Goal: Transaction & Acquisition: Purchase product/service

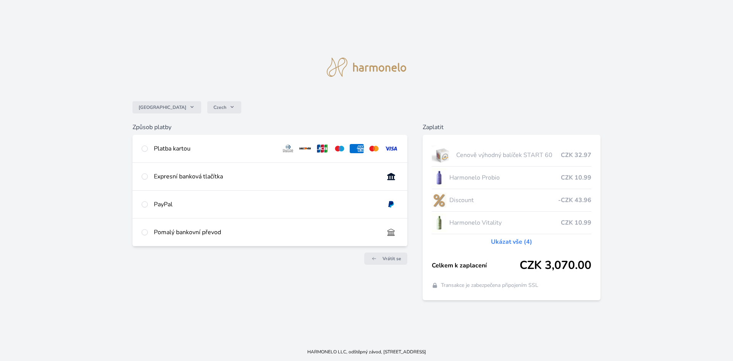
click at [156, 150] on div "Platba kartou" at bounding box center [214, 148] width 121 height 9
radio input "true"
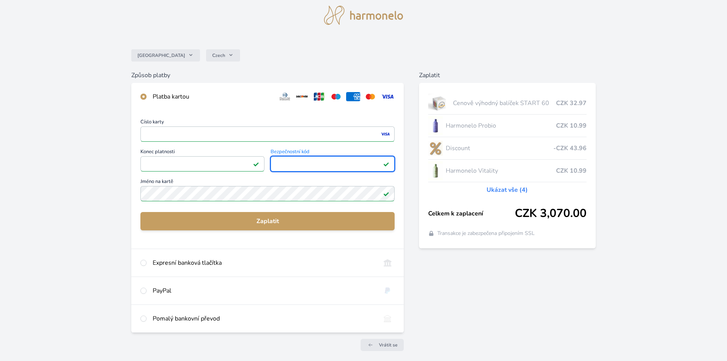
scroll to position [38, 0]
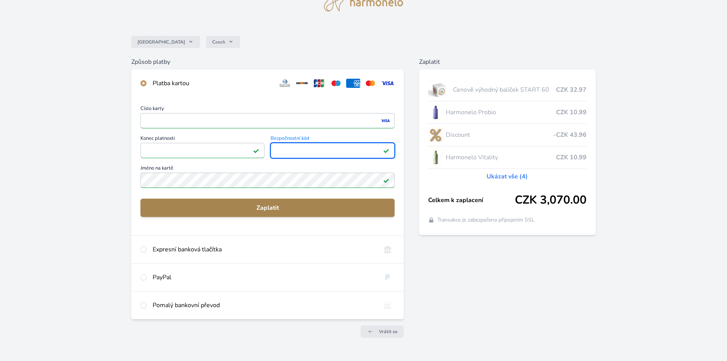
click at [281, 210] on span "Zaplatit" at bounding box center [268, 207] width 242 height 9
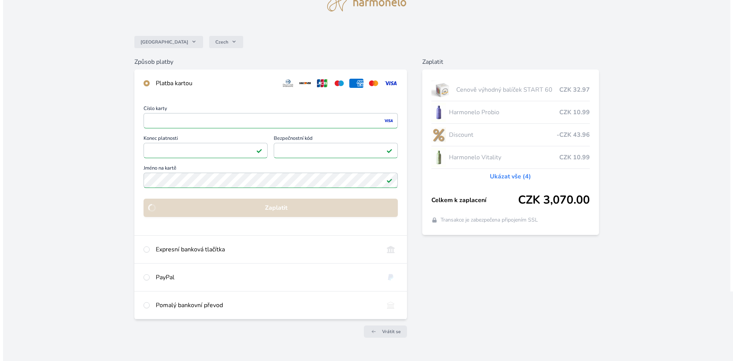
scroll to position [0, 0]
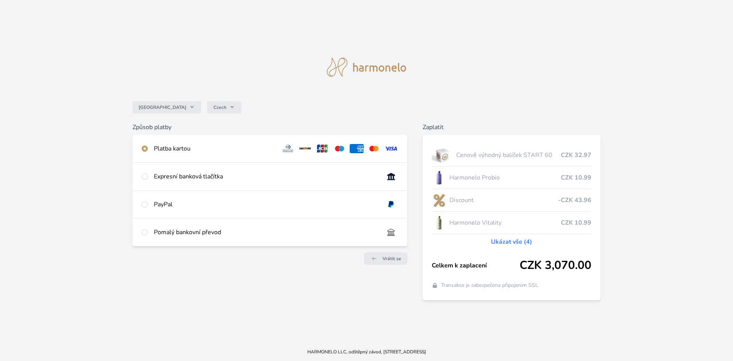
click at [213, 176] on div "Expresní banková tlačítka" at bounding box center [266, 176] width 224 height 9
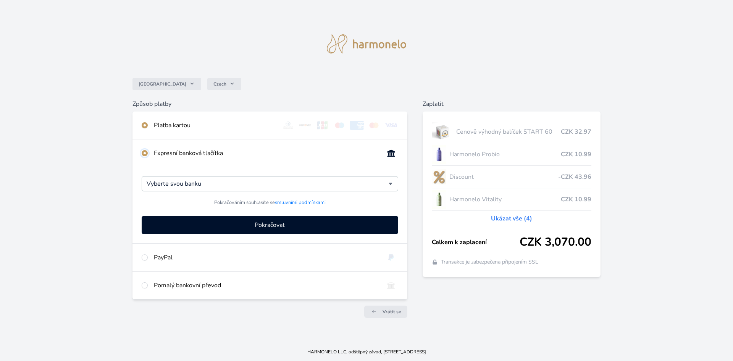
click at [145, 152] on input "radio" at bounding box center [145, 153] width 6 height 6
click at [145, 127] on input "radio" at bounding box center [145, 125] width 6 height 6
radio input "false"
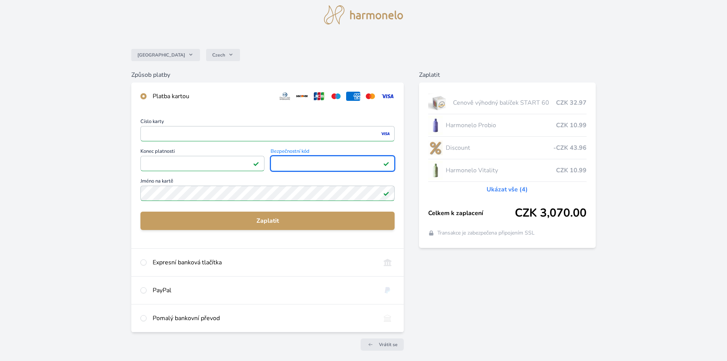
scroll to position [38, 0]
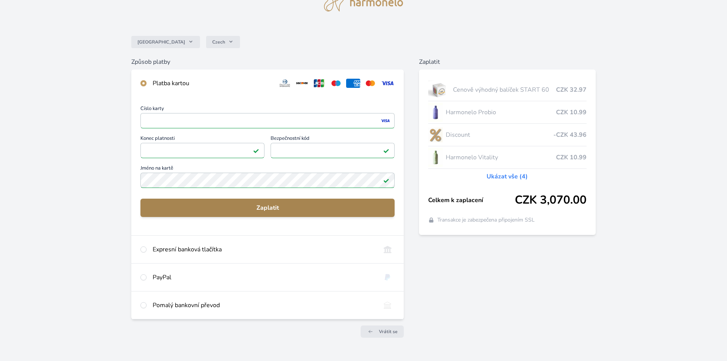
click at [289, 214] on button "Zaplatit" at bounding box center [267, 207] width 254 height 18
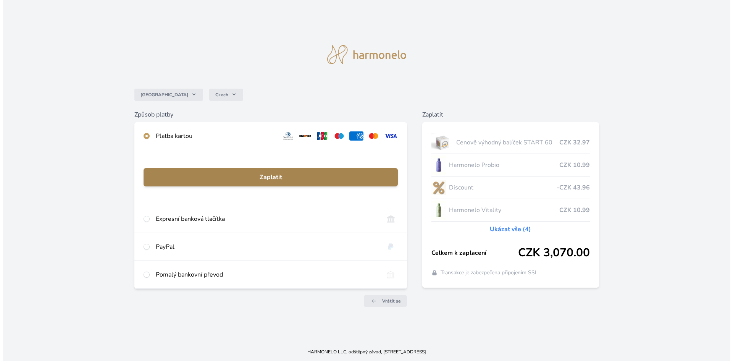
scroll to position [0, 0]
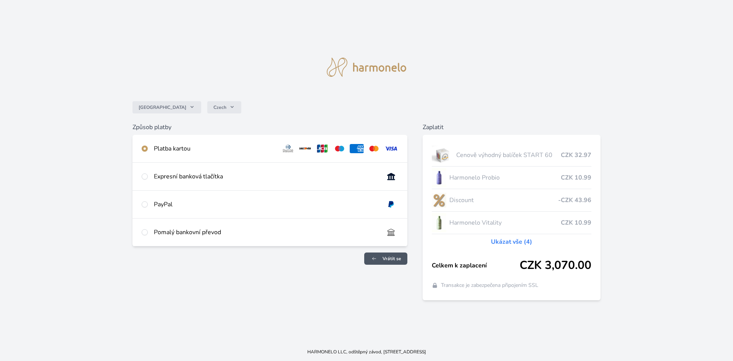
click at [390, 258] on span "Vrátit se" at bounding box center [391, 258] width 19 height 6
click at [187, 148] on div "Platba kartou" at bounding box center [214, 148] width 121 height 9
radio input "true"
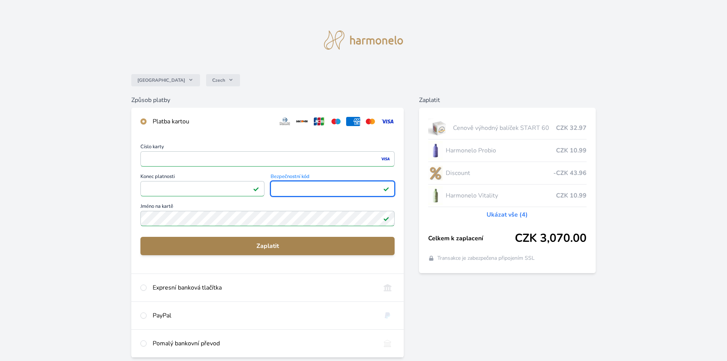
click at [204, 249] on span "Zaplatit" at bounding box center [268, 245] width 242 height 9
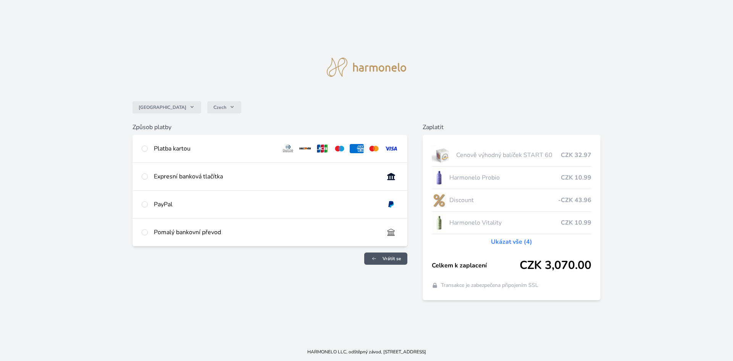
click at [401, 260] on link "Vrátit se" at bounding box center [385, 258] width 43 height 12
click at [154, 150] on div "Platba kartou" at bounding box center [214, 148] width 121 height 9
radio input "true"
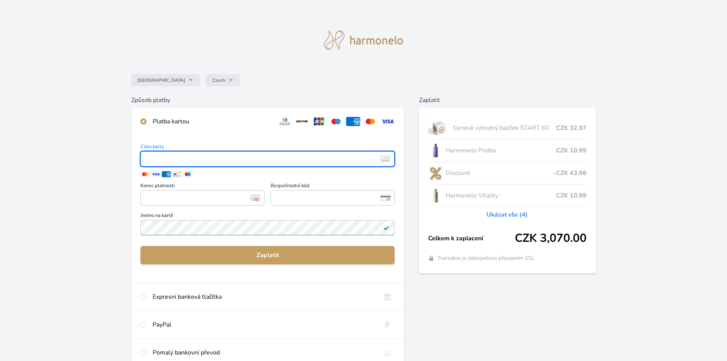
click at [153, 150] on span "Číslo karty" at bounding box center [267, 147] width 254 height 7
click at [151, 146] on span "Číslo karty" at bounding box center [267, 147] width 254 height 7
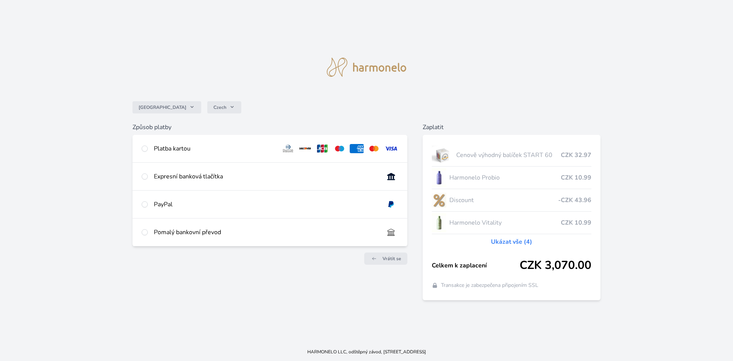
click at [186, 146] on div "Platba kartou" at bounding box center [214, 148] width 121 height 9
radio input "true"
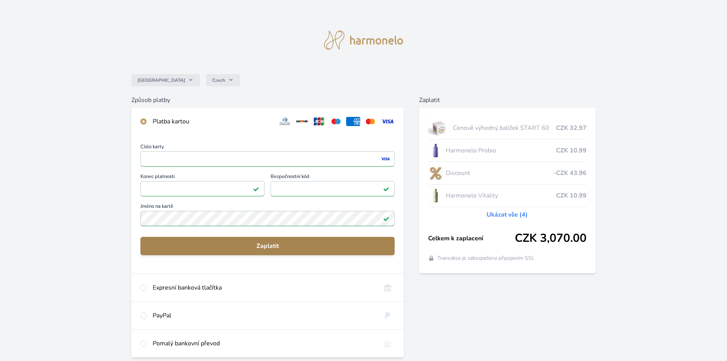
click at [292, 250] on span "Zaplatit" at bounding box center [268, 245] width 242 height 9
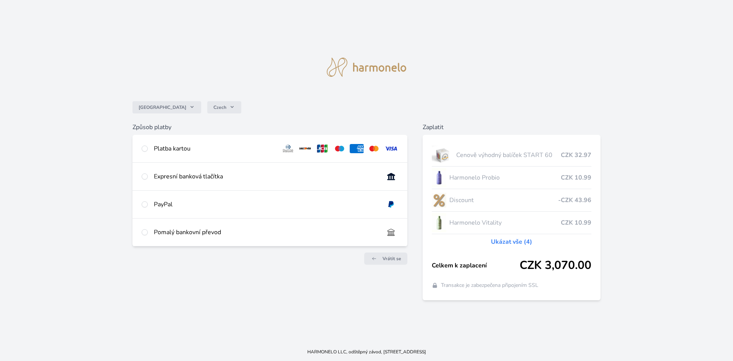
click at [149, 203] on div "PayPal" at bounding box center [269, 203] width 275 height 27
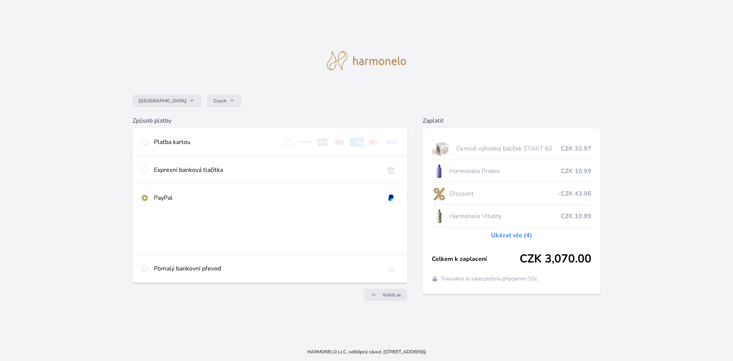
click at [160, 267] on div "Pomalý bankovní převod" at bounding box center [266, 268] width 224 height 9
radio input "false"
radio input "true"
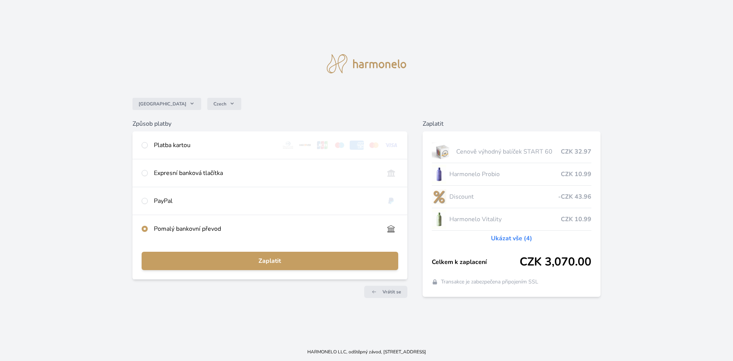
click at [149, 142] on div "Platba kartou" at bounding box center [269, 144] width 275 height 27
radio input "true"
radio input "false"
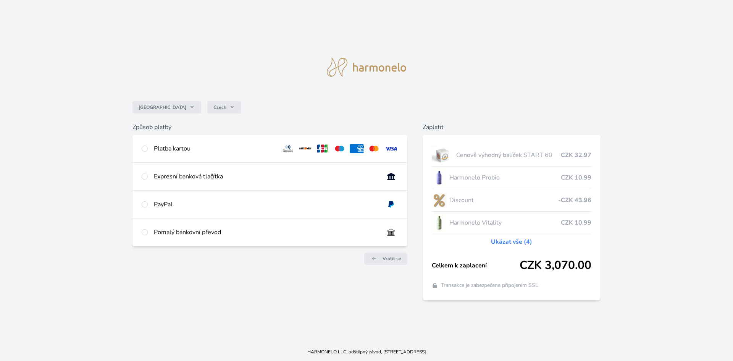
click at [199, 155] on div "Platba kartou" at bounding box center [269, 148] width 275 height 27
radio input "true"
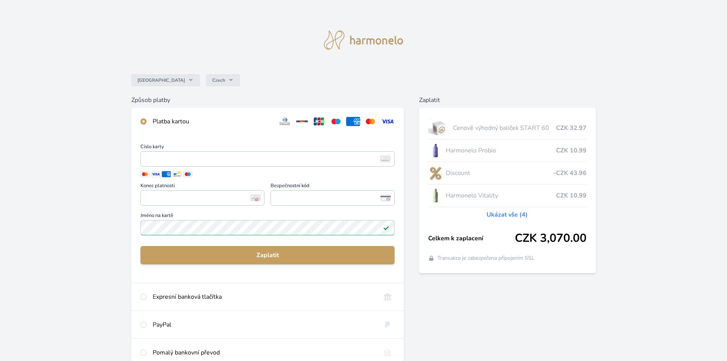
click at [172, 174] on span at bounding box center [267, 174] width 254 height 6
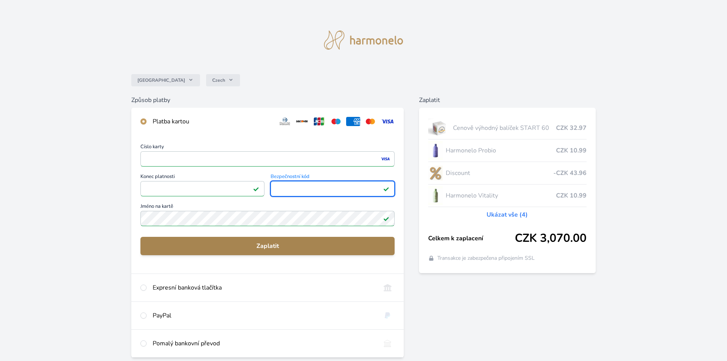
click at [197, 251] on button "Zaplatit" at bounding box center [267, 246] width 254 height 18
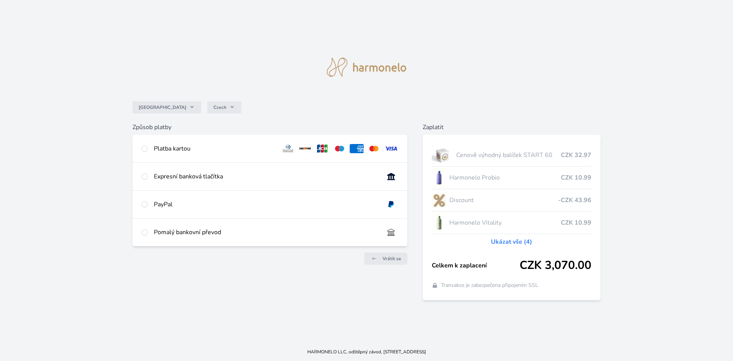
click at [220, 154] on div "Platba kartou" at bounding box center [269, 148] width 275 height 27
radio input "true"
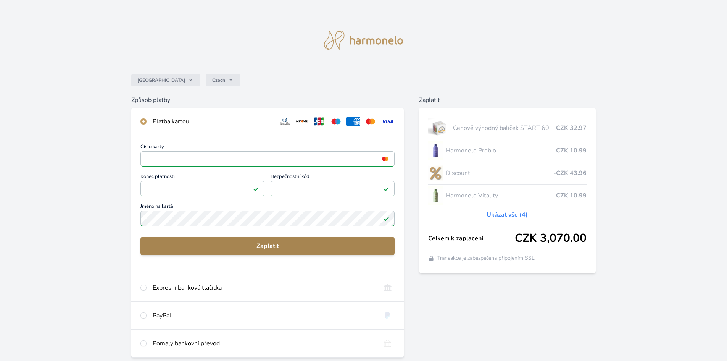
click at [249, 250] on span "Zaplatit" at bounding box center [268, 245] width 242 height 9
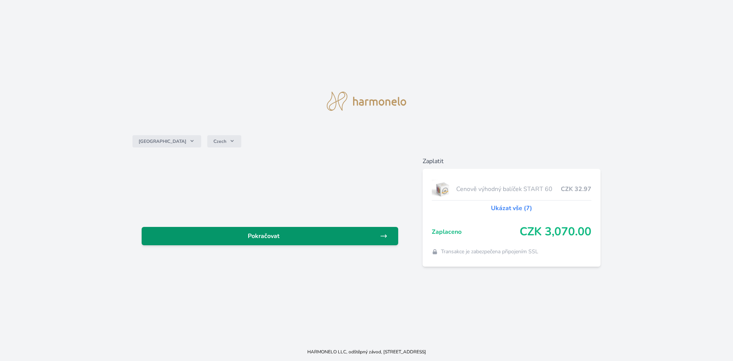
click at [314, 241] on link "Pokračovat" at bounding box center [270, 236] width 256 height 18
